Goal: Task Accomplishment & Management: Manage account settings

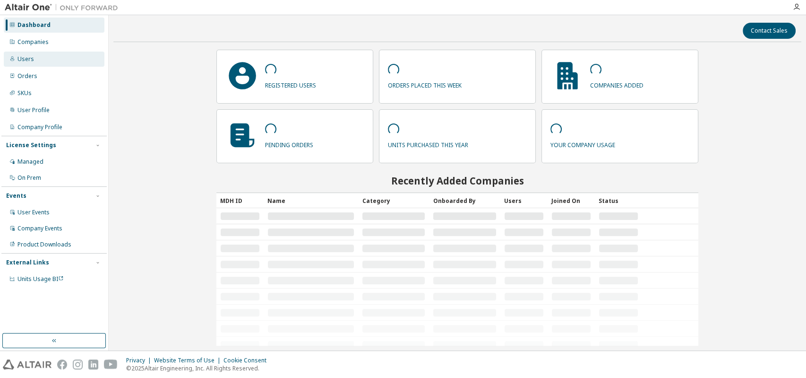
click at [35, 60] on div "Users" at bounding box center [54, 59] width 101 height 15
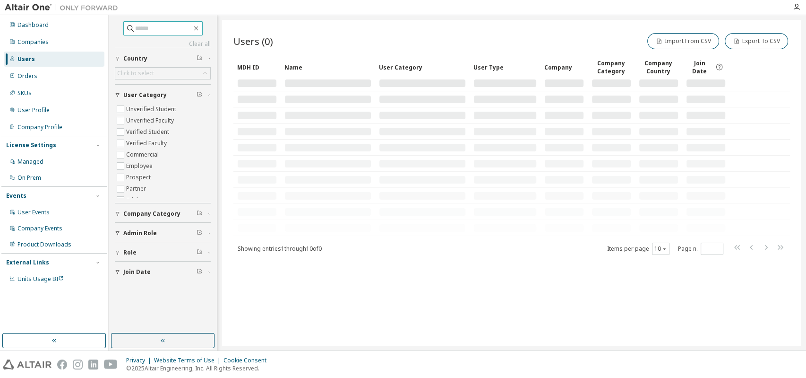
click at [155, 24] on span at bounding box center [162, 28] width 79 height 14
click at [166, 26] on input "text" at bounding box center [163, 28] width 57 height 9
paste input "**********"
type input "**********"
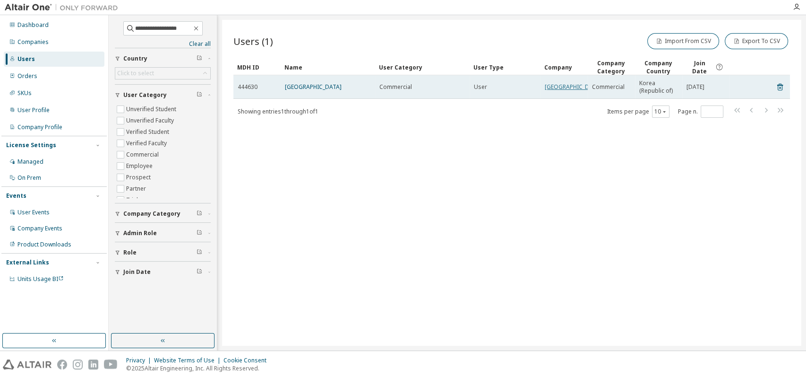
click at [560, 91] on link "[GEOGRAPHIC_DATA]" at bounding box center [573, 87] width 57 height 8
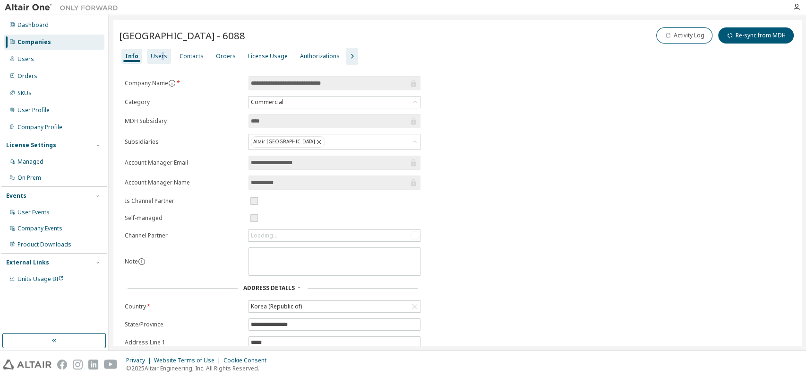
click at [161, 56] on div "Users" at bounding box center [159, 56] width 17 height 8
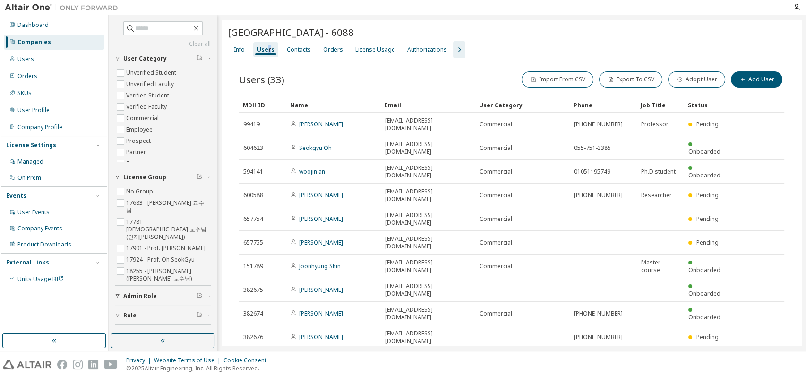
click at [475, 363] on div "Privacy Website Terms of Use Cookie Consent © 2025 Altair Engineering, Inc. All…" at bounding box center [403, 364] width 806 height 27
click at [454, 51] on icon "button" at bounding box center [459, 49] width 11 height 11
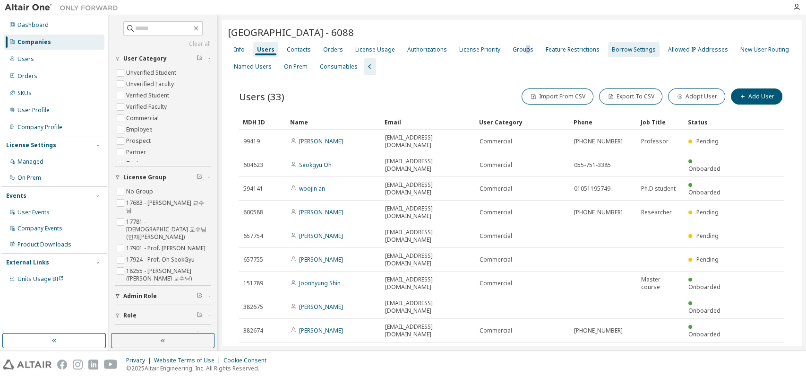
click at [521, 52] on div "Groups" at bounding box center [523, 50] width 21 height 8
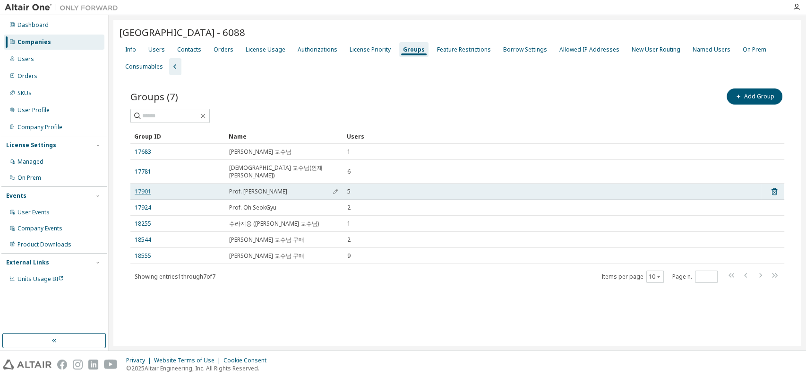
click at [140, 188] on link "17901" at bounding box center [143, 192] width 17 height 8
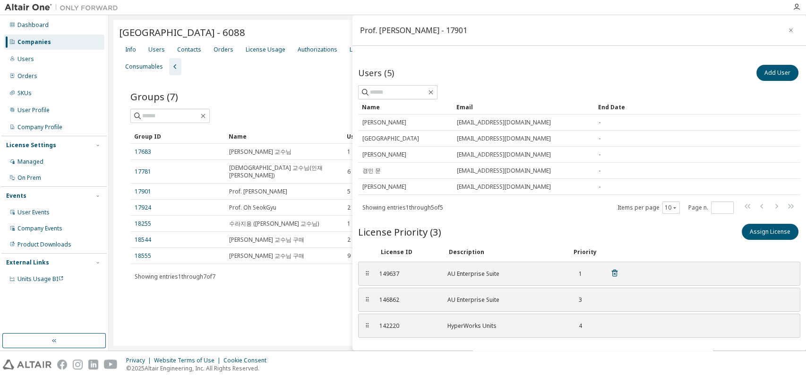
click at [385, 272] on div "149637" at bounding box center [408, 274] width 57 height 8
click at [366, 272] on div "⠿" at bounding box center [367, 274] width 6 height 8
click at [276, 52] on div "License Usage" at bounding box center [266, 50] width 40 height 8
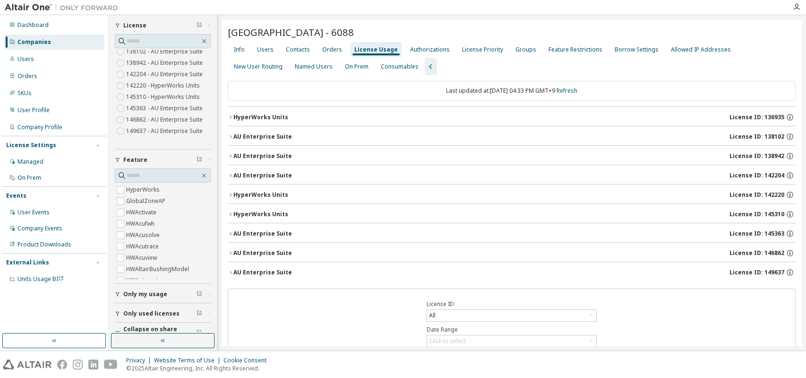
scroll to position [46, 0]
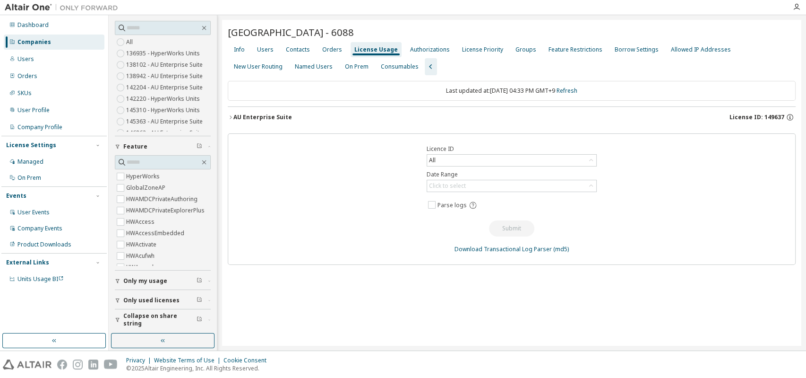
click at [234, 120] on div "AU Enterprise Suite" at bounding box center [263, 117] width 59 height 8
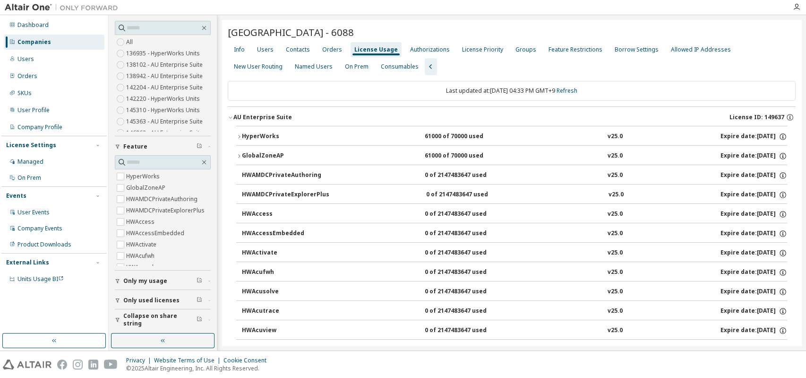
click at [238, 154] on icon "button" at bounding box center [239, 156] width 6 height 6
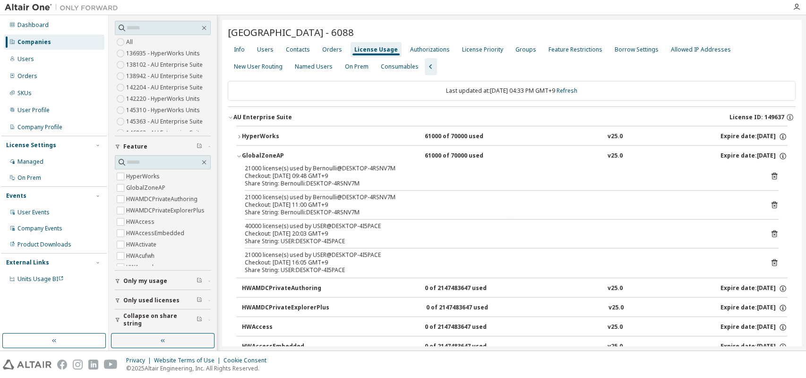
click at [141, 318] on span "Collapse on share string" at bounding box center [159, 319] width 73 height 15
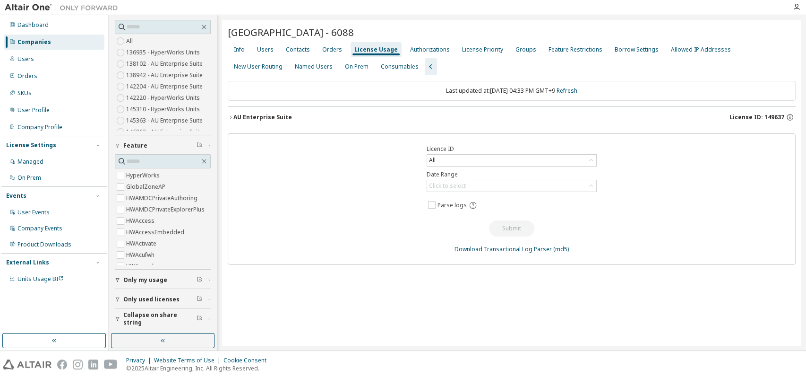
scroll to position [0, 0]
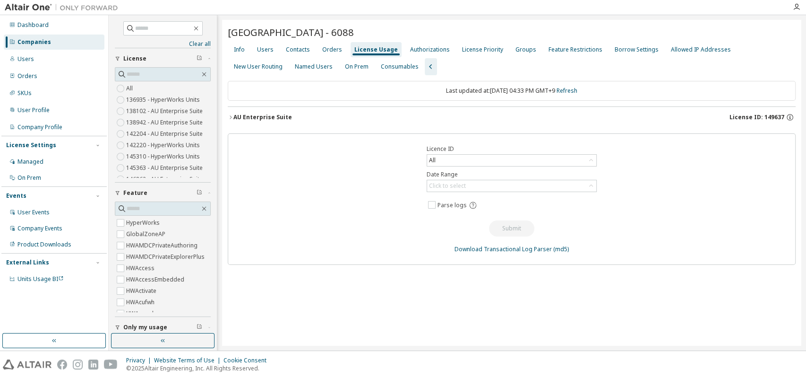
click at [228, 118] on icon "button" at bounding box center [231, 117] width 6 height 6
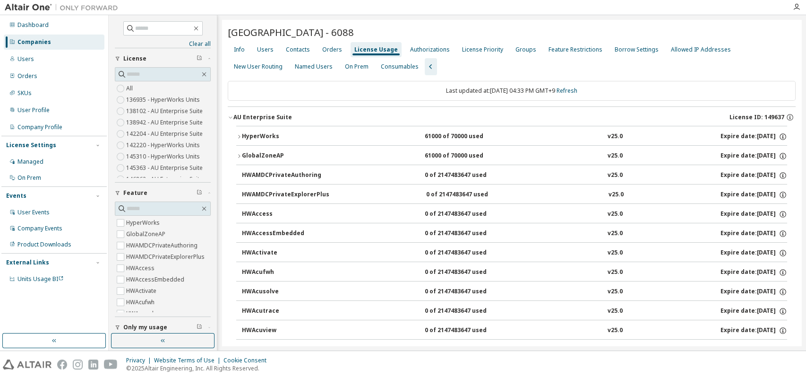
click at [243, 153] on div "GlobalZoneAP" at bounding box center [284, 156] width 85 height 9
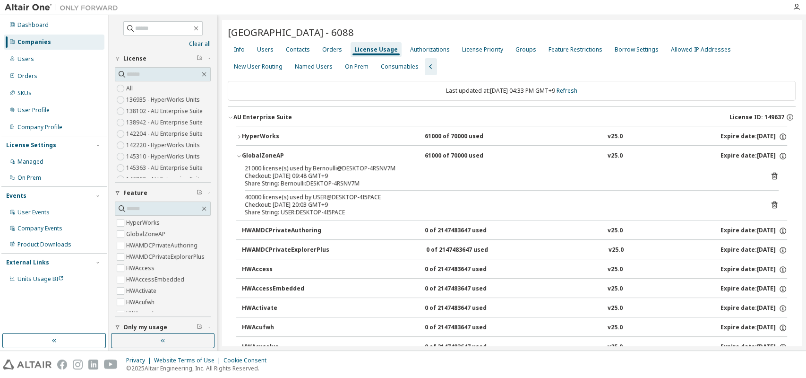
click at [321, 353] on div "Privacy Website Terms of Use Cookie Consent © 2025 Altair Engineering, Inc. All…" at bounding box center [403, 364] width 806 height 27
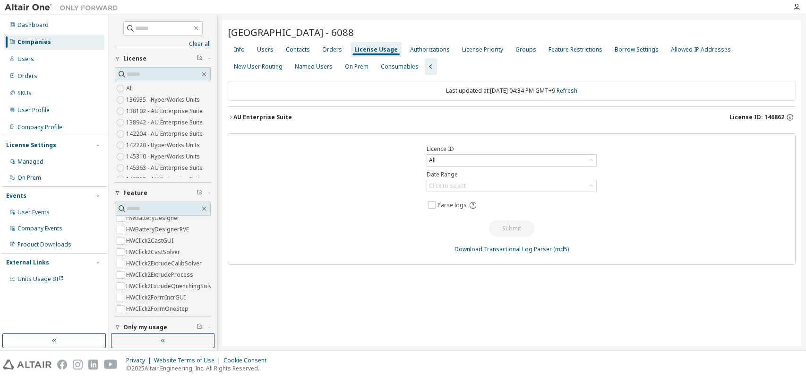
scroll to position [262, 0]
drag, startPoint x: 216, startPoint y: 286, endPoint x: 217, endPoint y: 293, distance: 7.2
click at [217, 309] on div "Clear all Collapse on share string Only used licenses Only my usage Feature Glo…" at bounding box center [163, 182] width 109 height 335
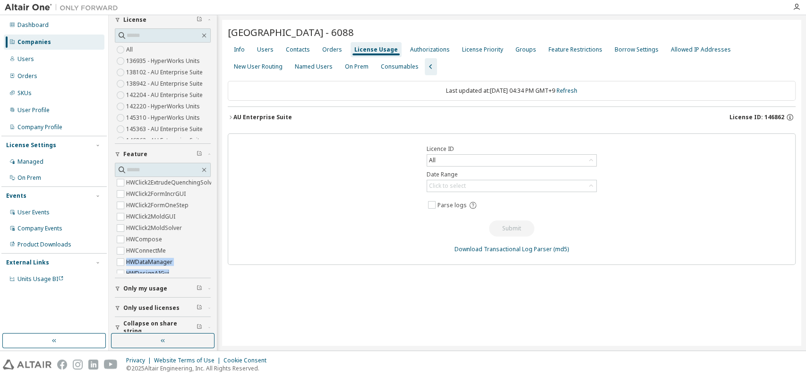
scroll to position [46, 0]
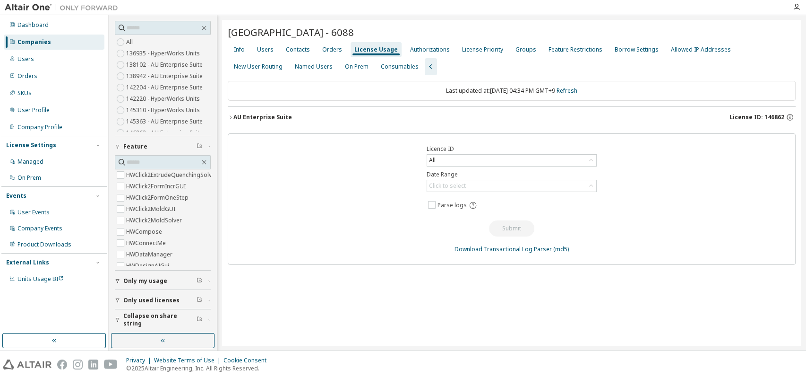
click at [227, 116] on div "[GEOGRAPHIC_DATA] - 6088 Clear Load Save Save As Field Operator Value Select fi…" at bounding box center [512, 183] width 580 height 326
click at [231, 118] on icon "button" at bounding box center [231, 116] width 2 height 3
